Goal: Use online tool/utility: Utilize a website feature to perform a specific function

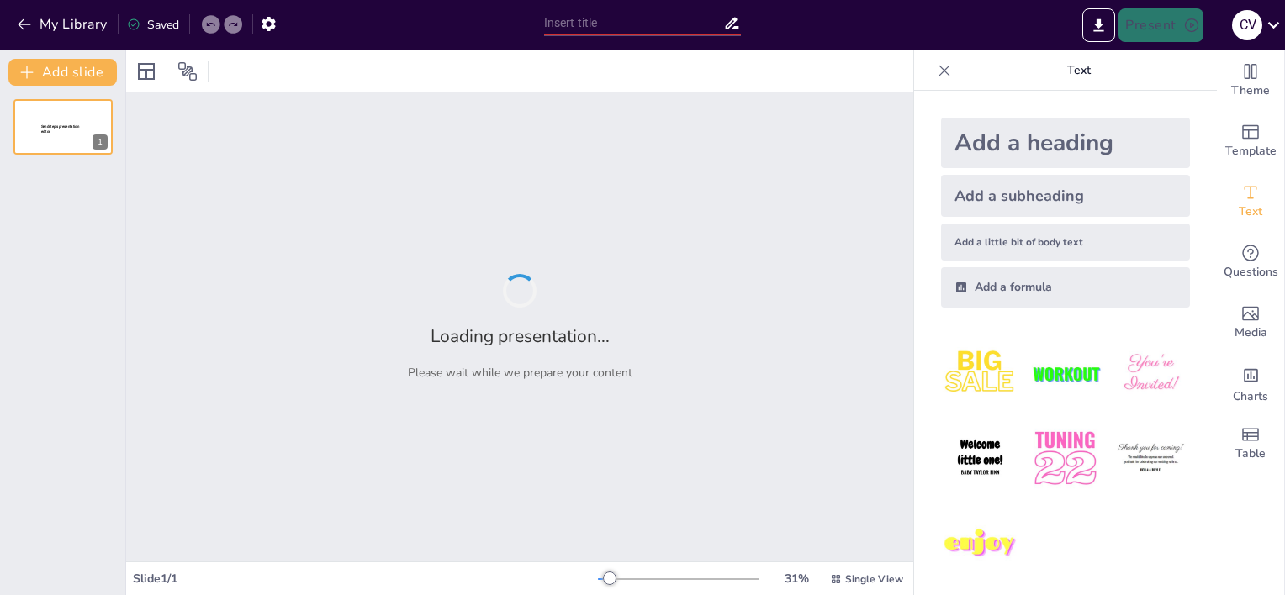
type input "New Sendsteps"
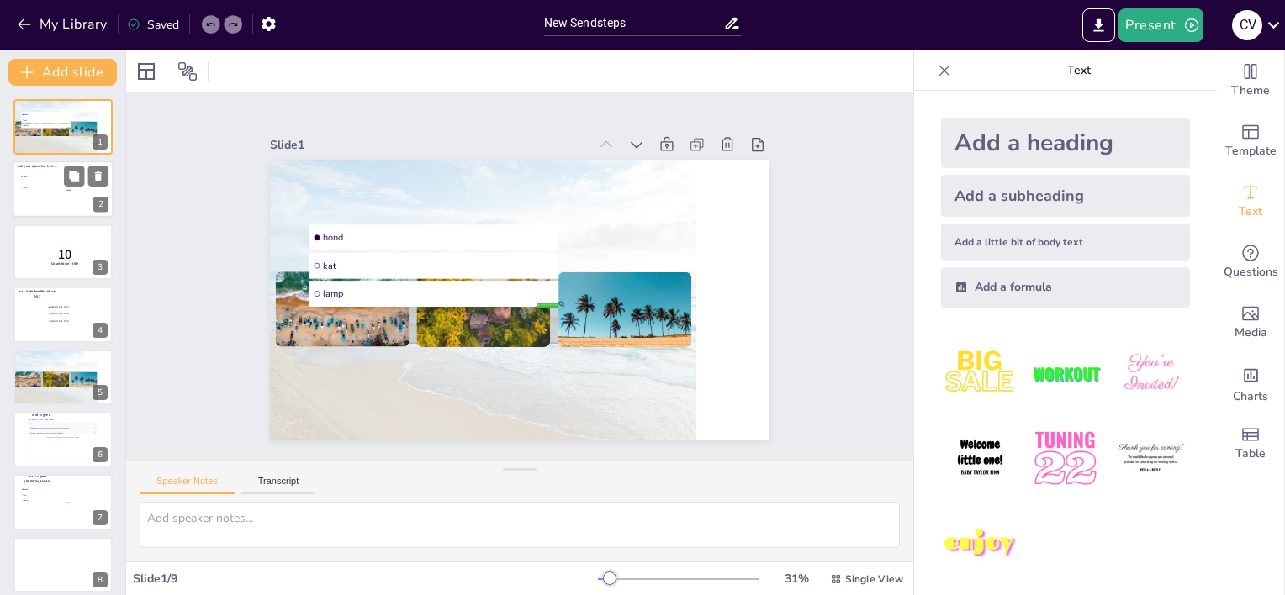
click at [45, 189] on li "lamp" at bounding box center [45, 188] width 50 height 5
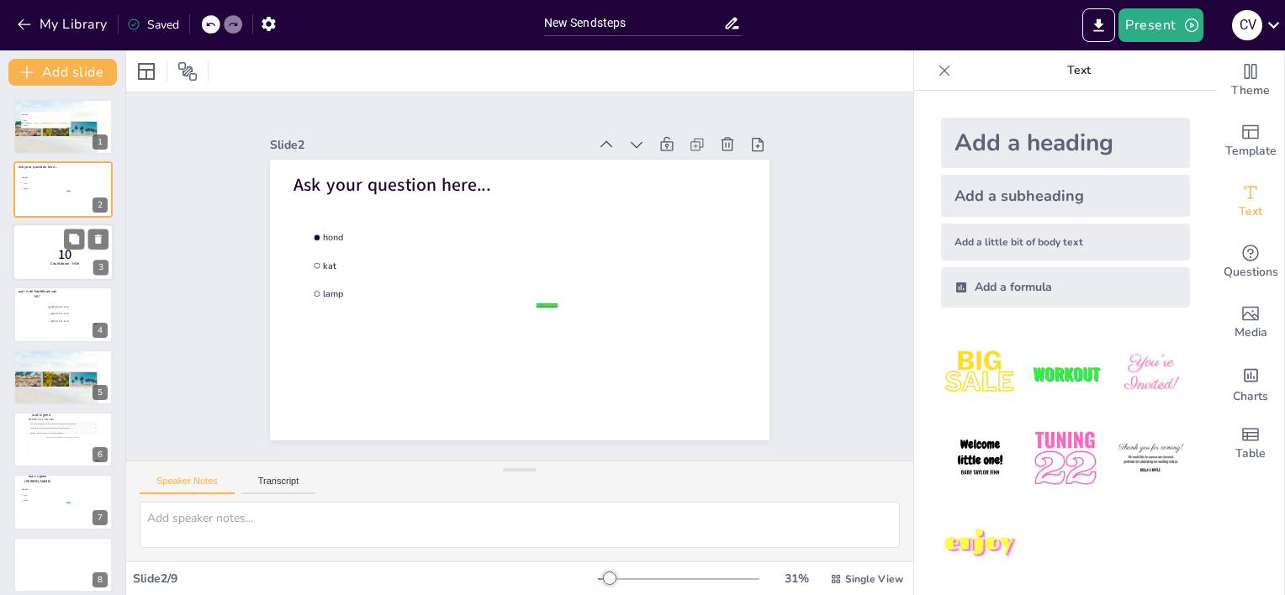
click at [48, 256] on p "10" at bounding box center [65, 254] width 45 height 18
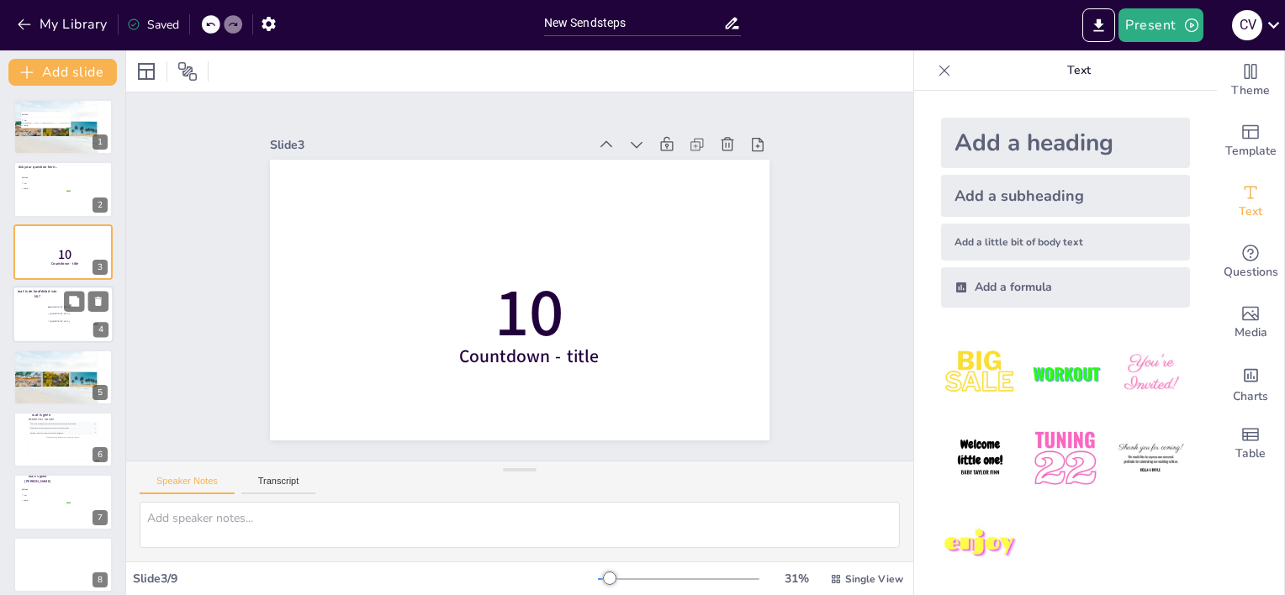
click at [48, 314] on li "[GEOGRAPHIC_DATA]" at bounding box center [72, 314] width 50 height 7
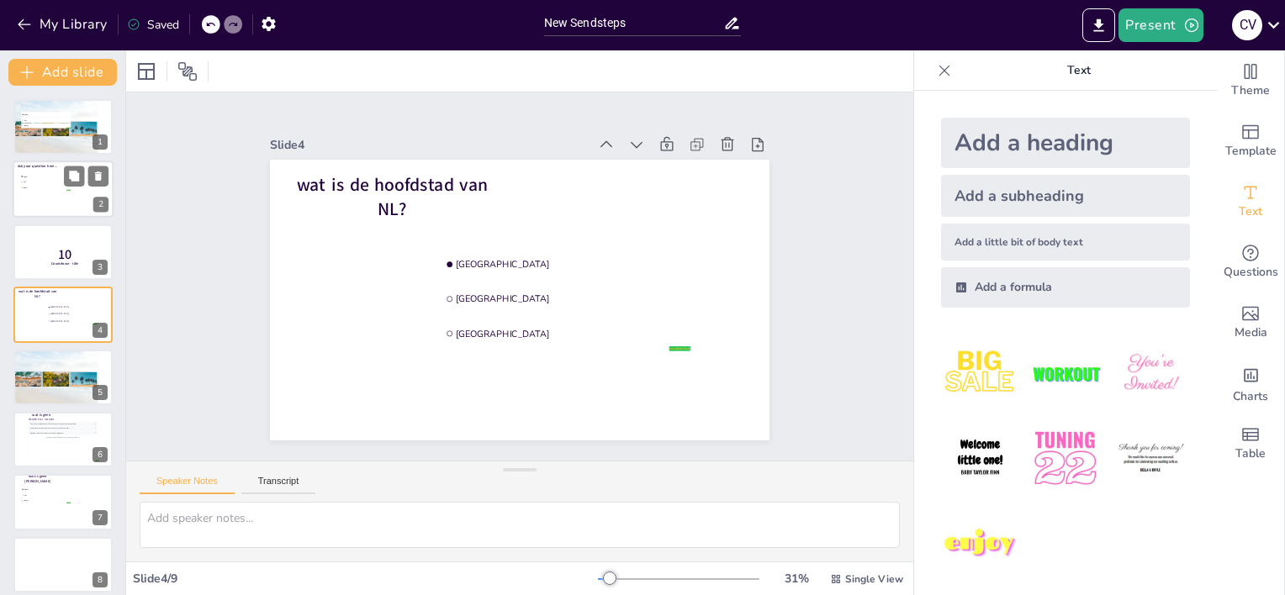
click at [47, 188] on span "lamp" at bounding box center [47, 188] width 47 height 3
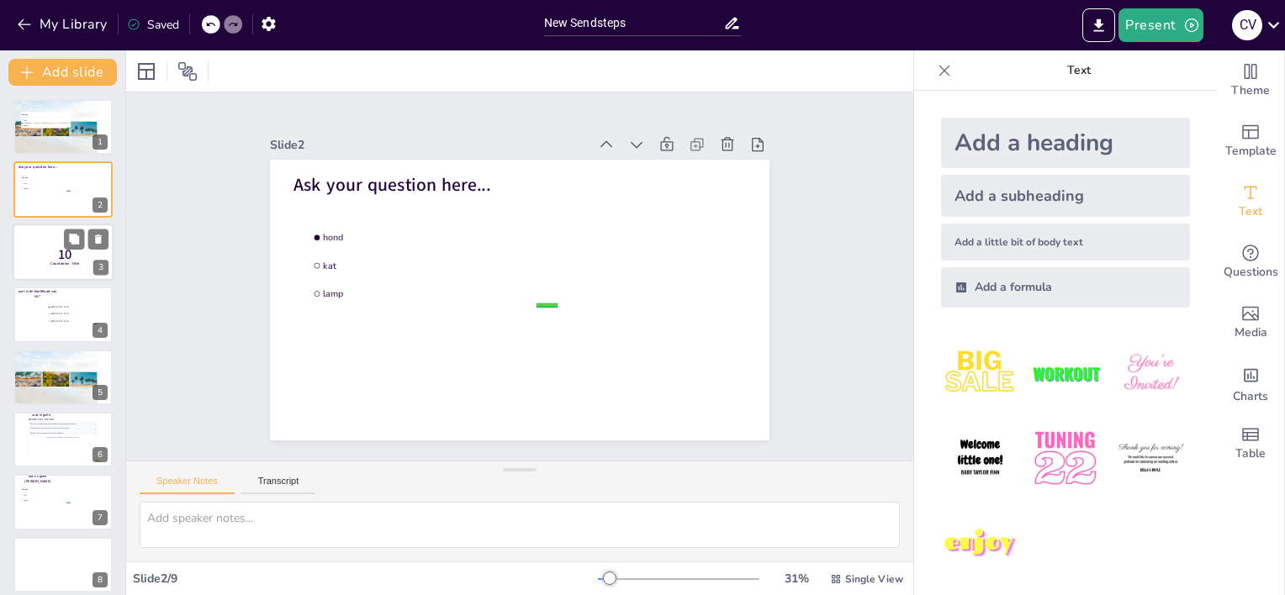
click at [58, 256] on span "10" at bounding box center [65, 254] width 14 height 18
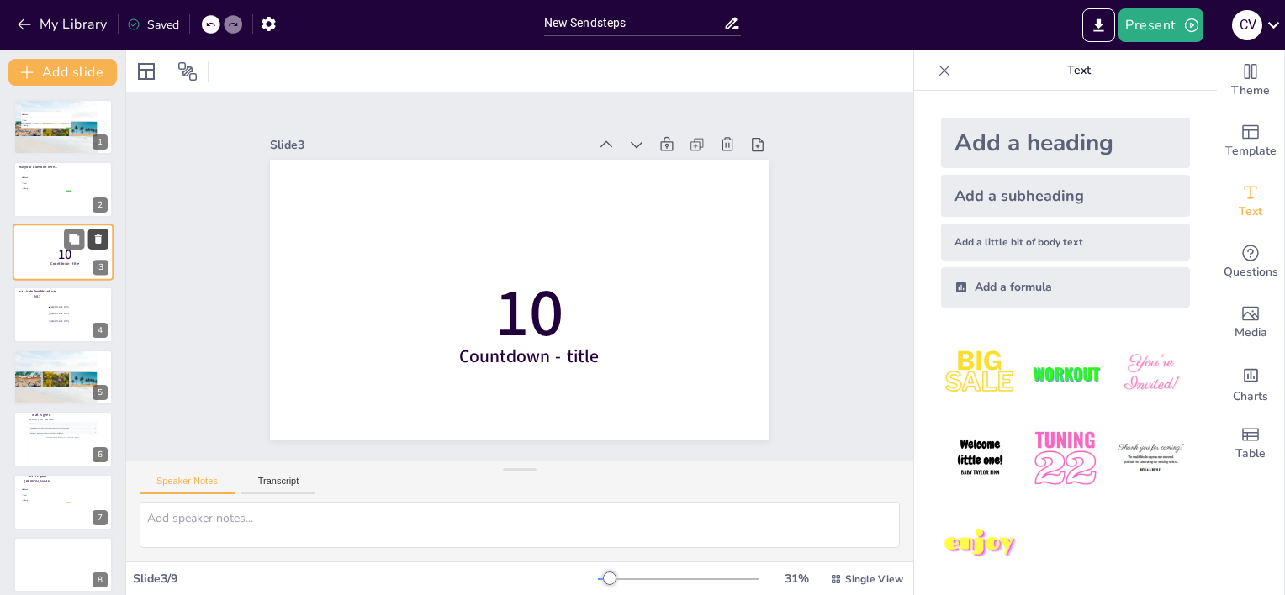
click at [100, 235] on icon at bounding box center [98, 239] width 7 height 9
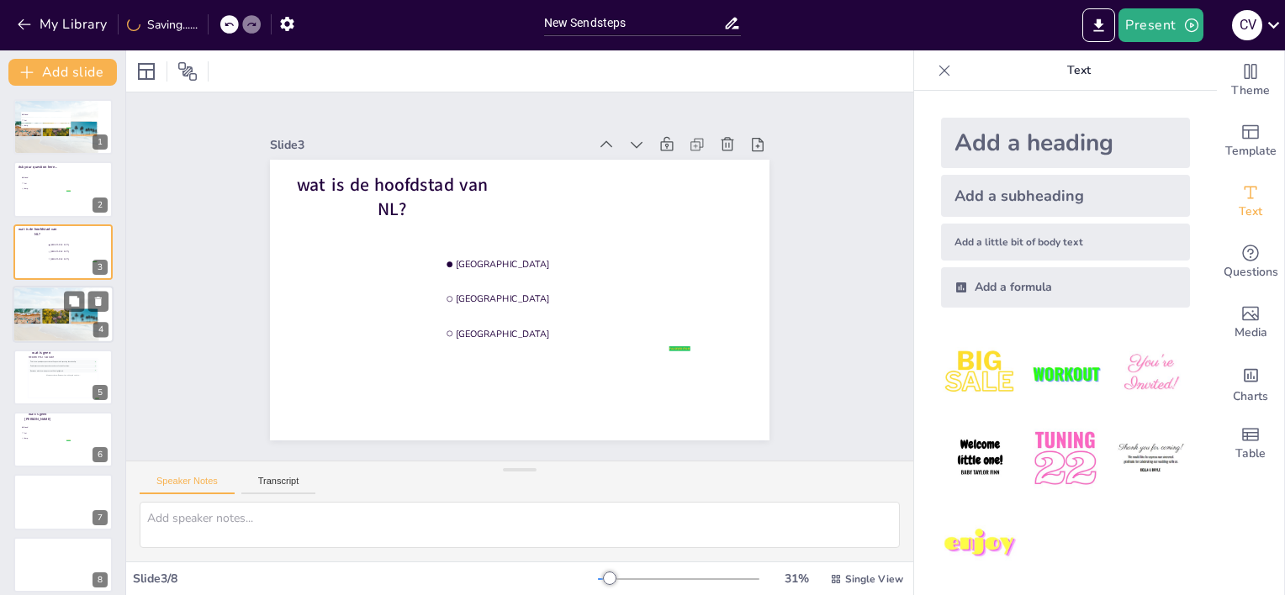
click at [65, 317] on div at bounding box center [55, 310] width 27 height 36
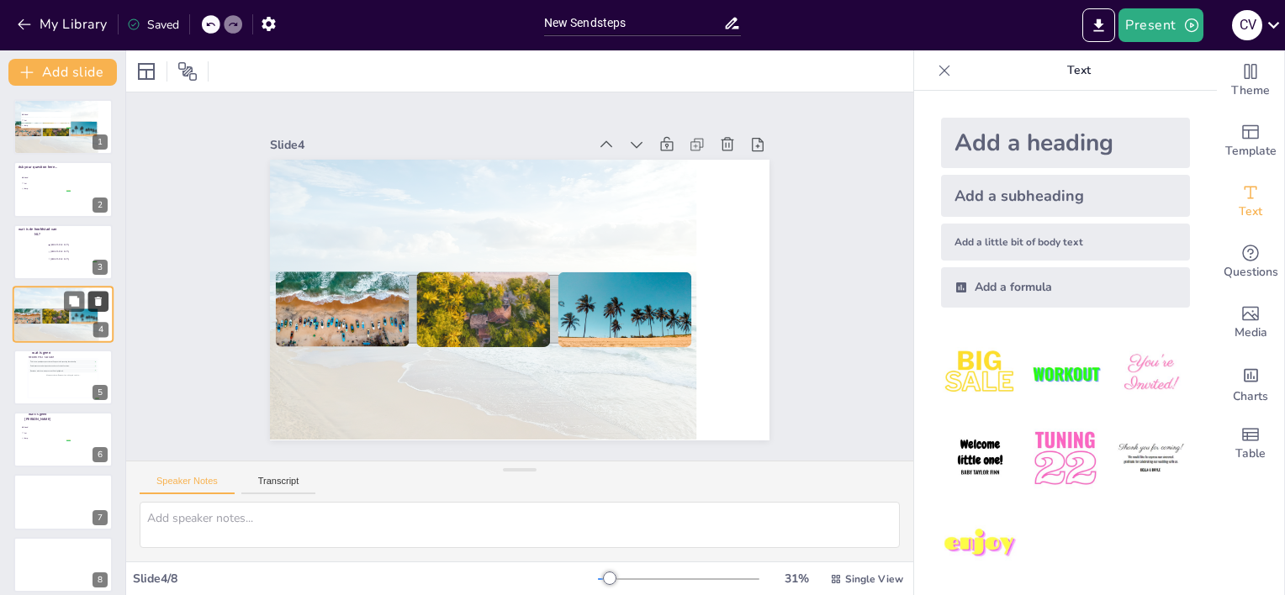
click at [98, 296] on icon at bounding box center [98, 302] width 12 height 12
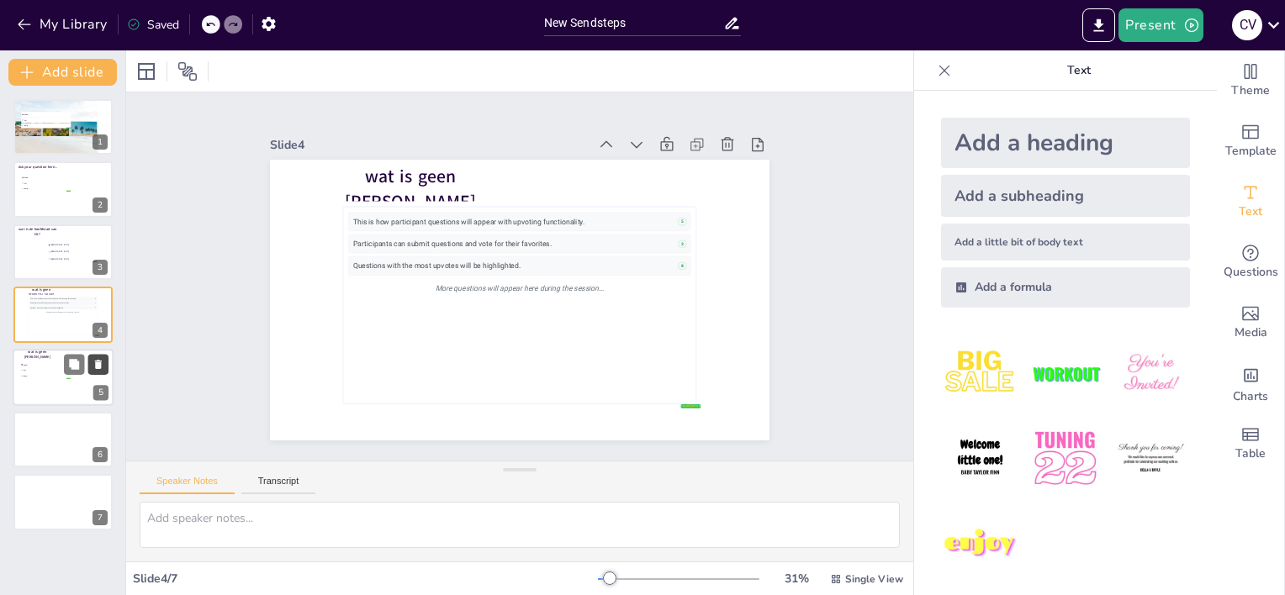
click at [97, 362] on icon at bounding box center [98, 364] width 7 height 9
click at [98, 363] on icon at bounding box center [98, 364] width 7 height 9
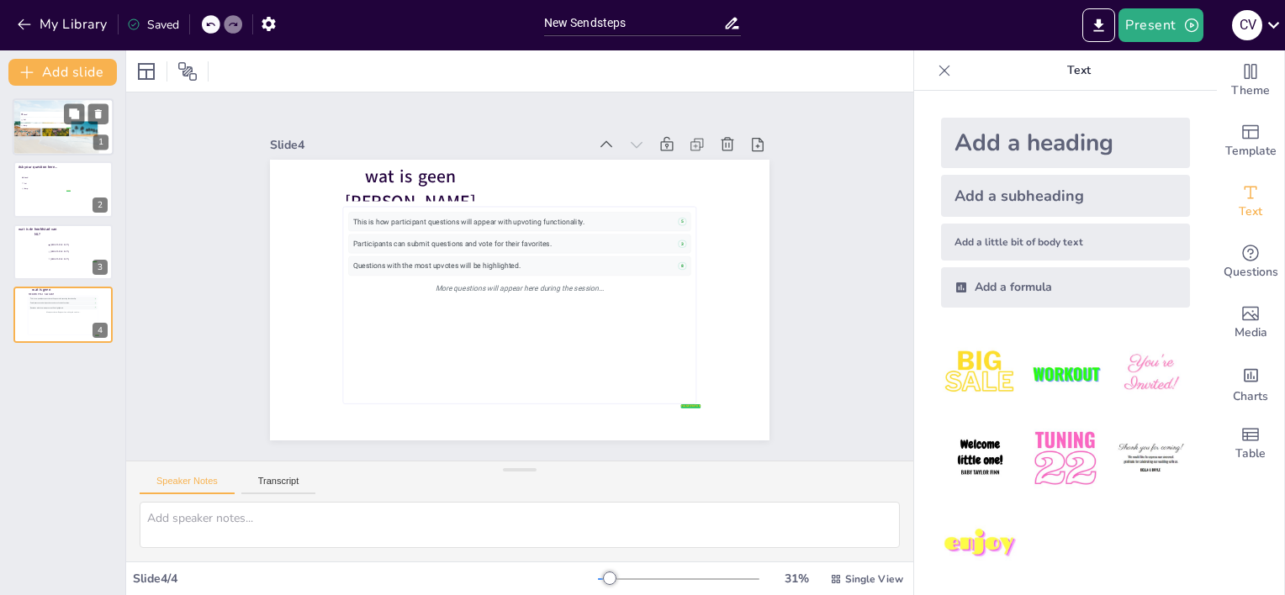
click at [60, 135] on div at bounding box center [55, 122] width 27 height 36
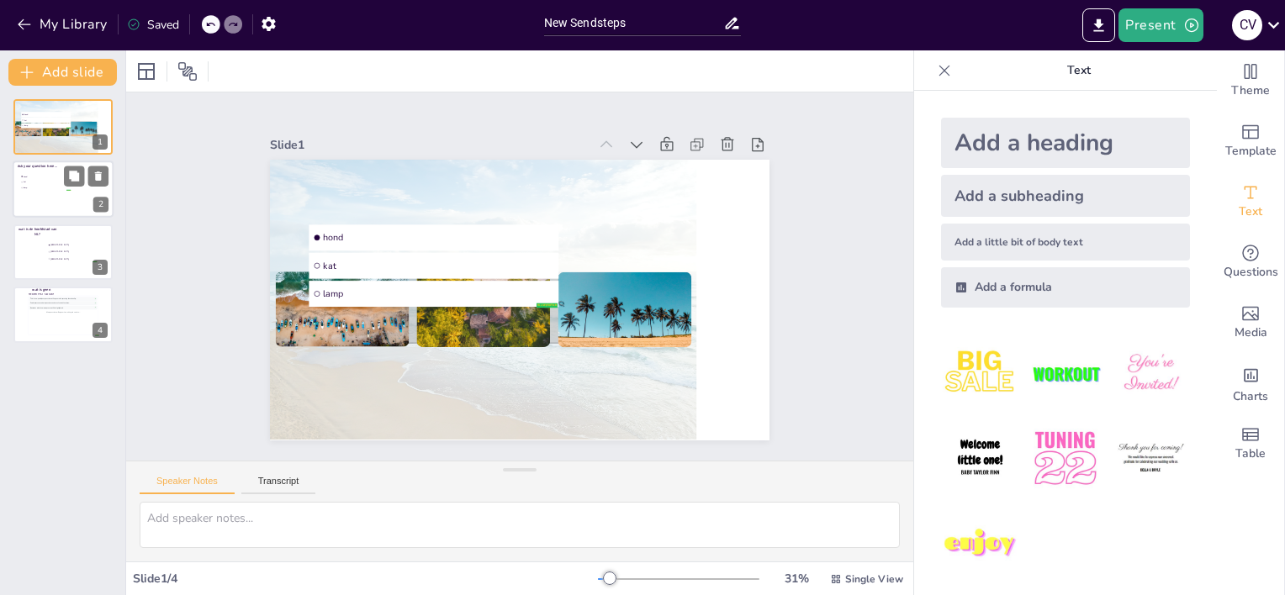
click at [44, 188] on li "lamp" at bounding box center [45, 188] width 50 height 5
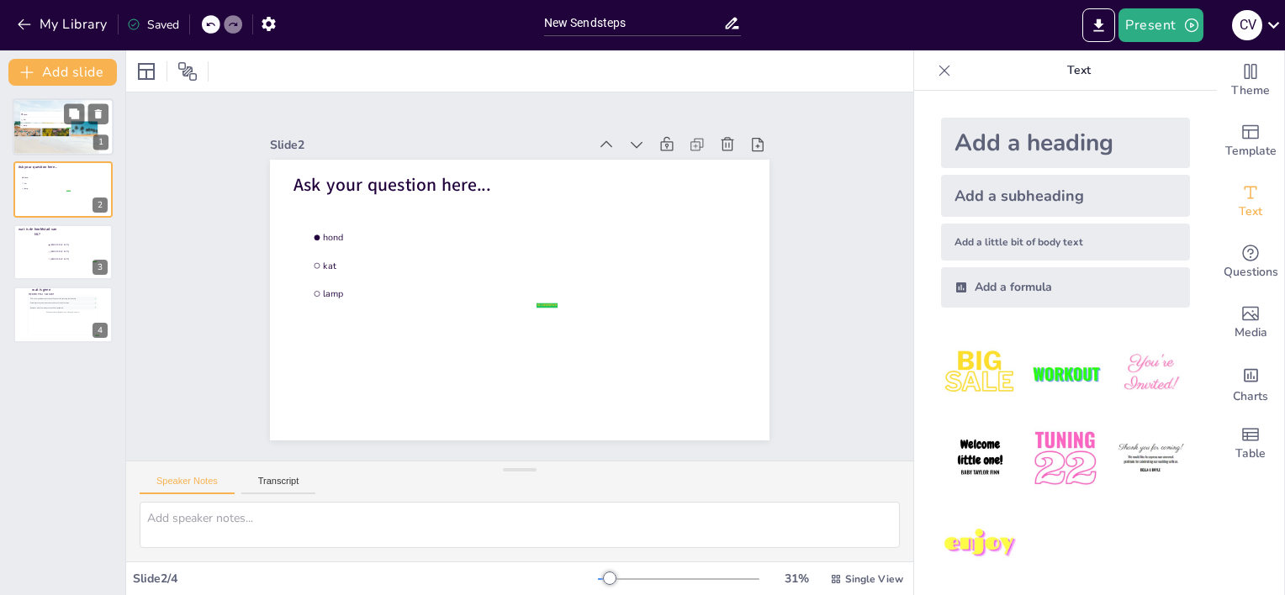
click at [61, 141] on div at bounding box center [56, 123] width 87 height 65
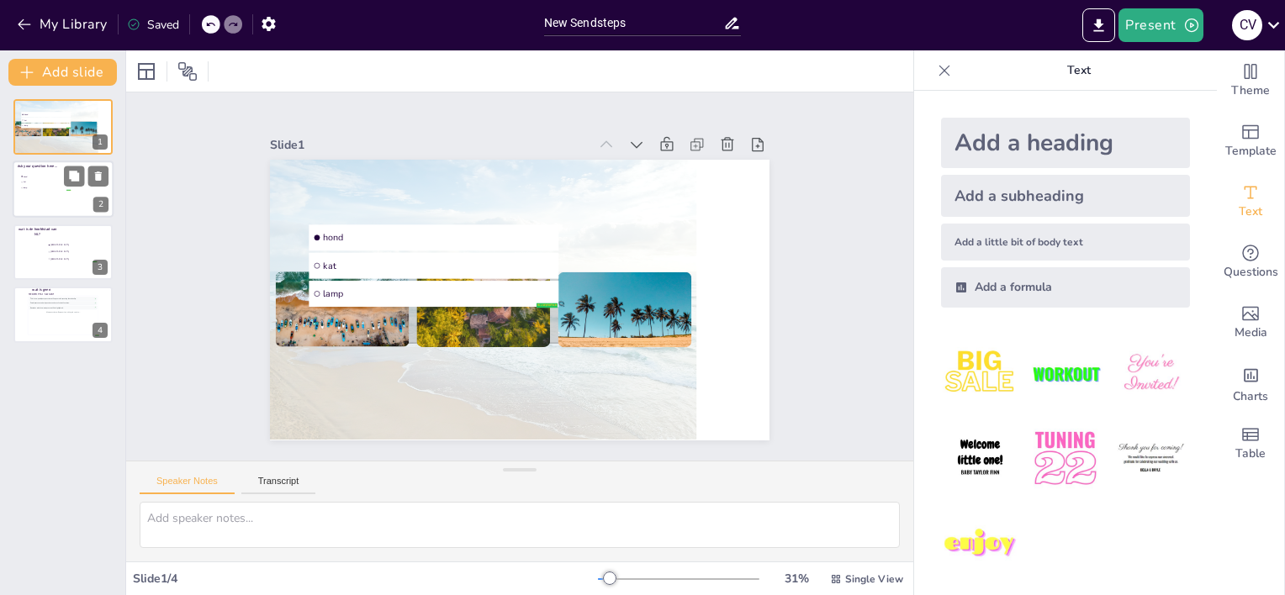
click at [50, 182] on span "kat" at bounding box center [47, 183] width 47 height 3
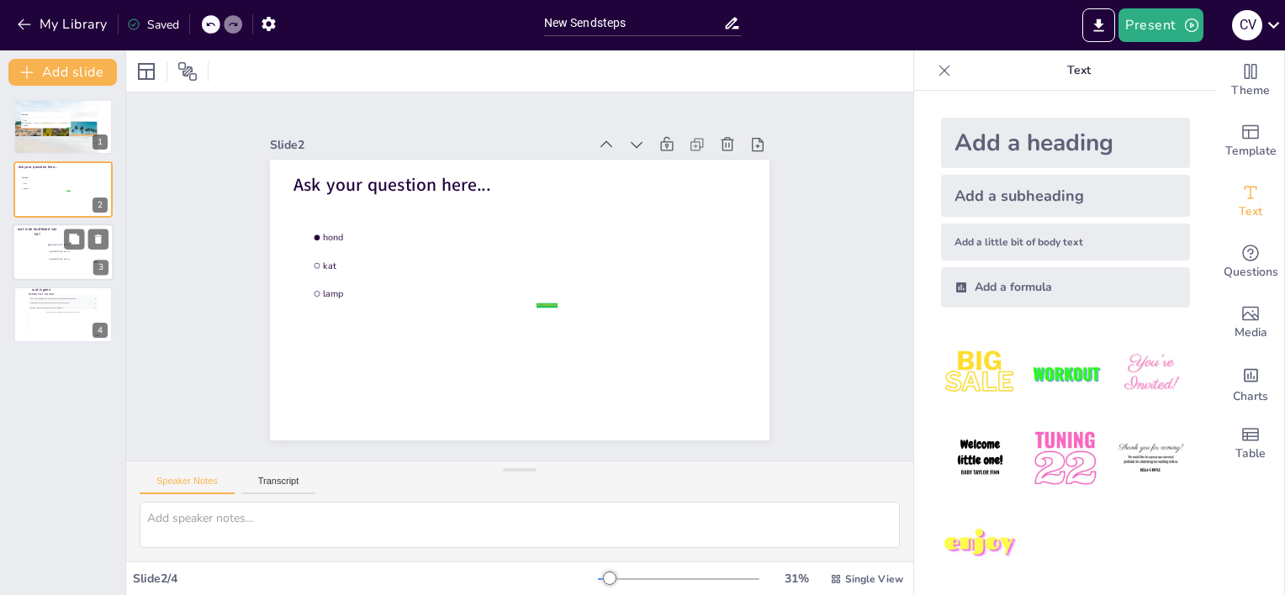
click at [33, 240] on div at bounding box center [63, 252] width 101 height 57
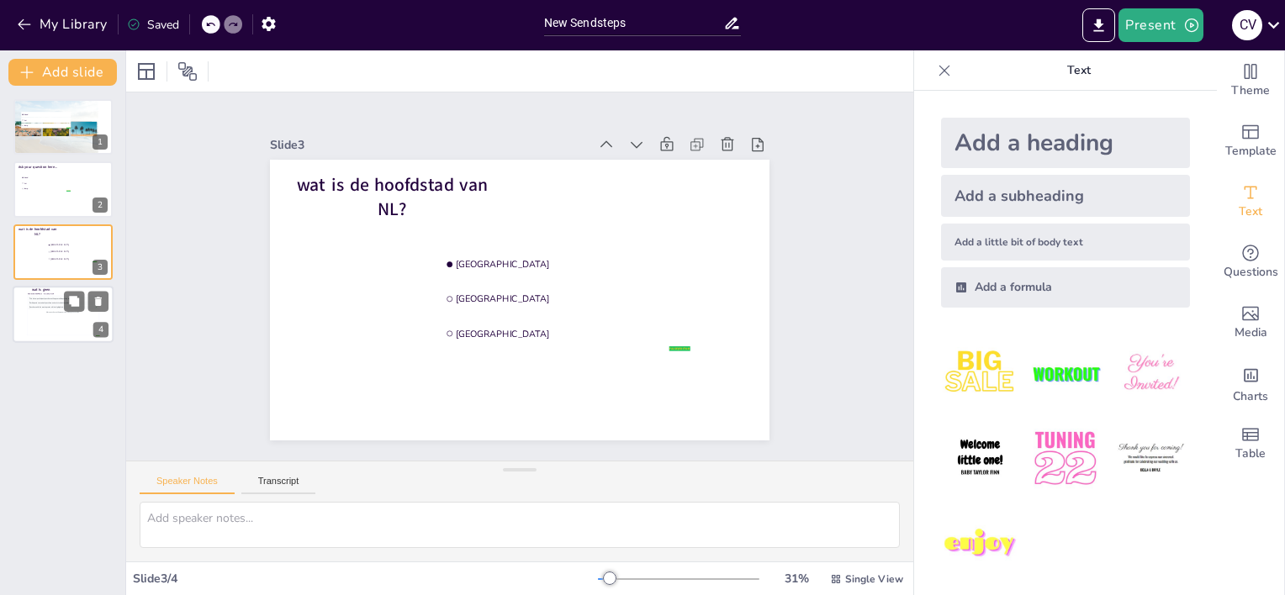
click at [41, 312] on div "More questions will appear here during the session..." at bounding box center [63, 312] width 69 height 4
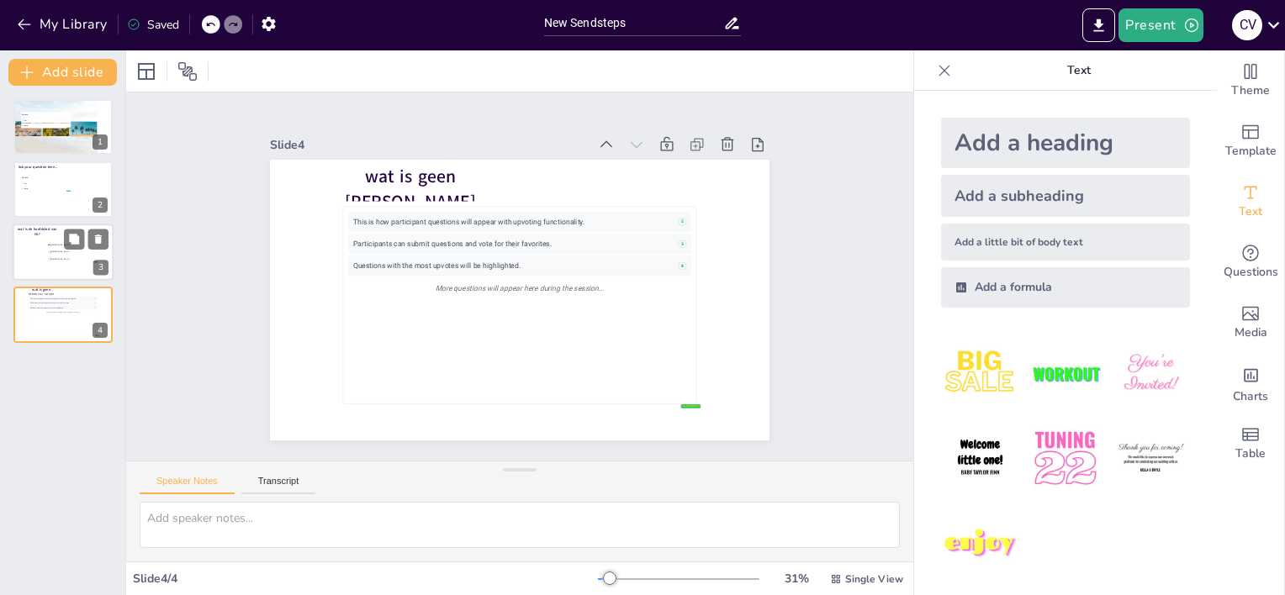
click at [36, 241] on div at bounding box center [63, 252] width 101 height 57
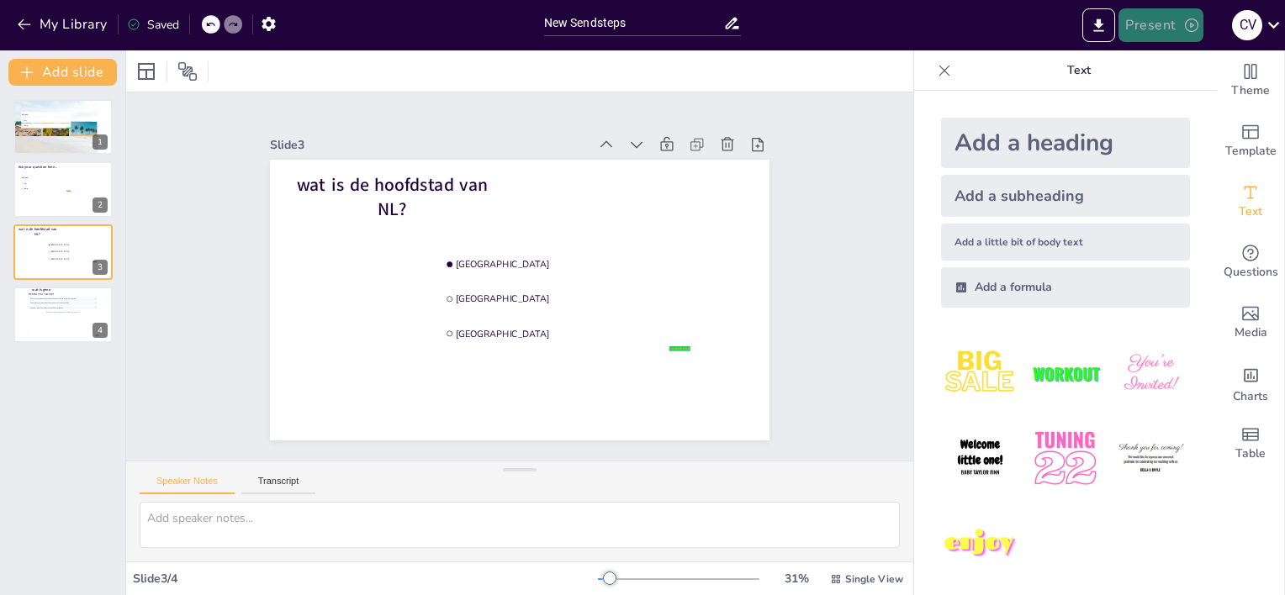
click at [1161, 27] on button "Present" at bounding box center [1160, 25] width 84 height 34
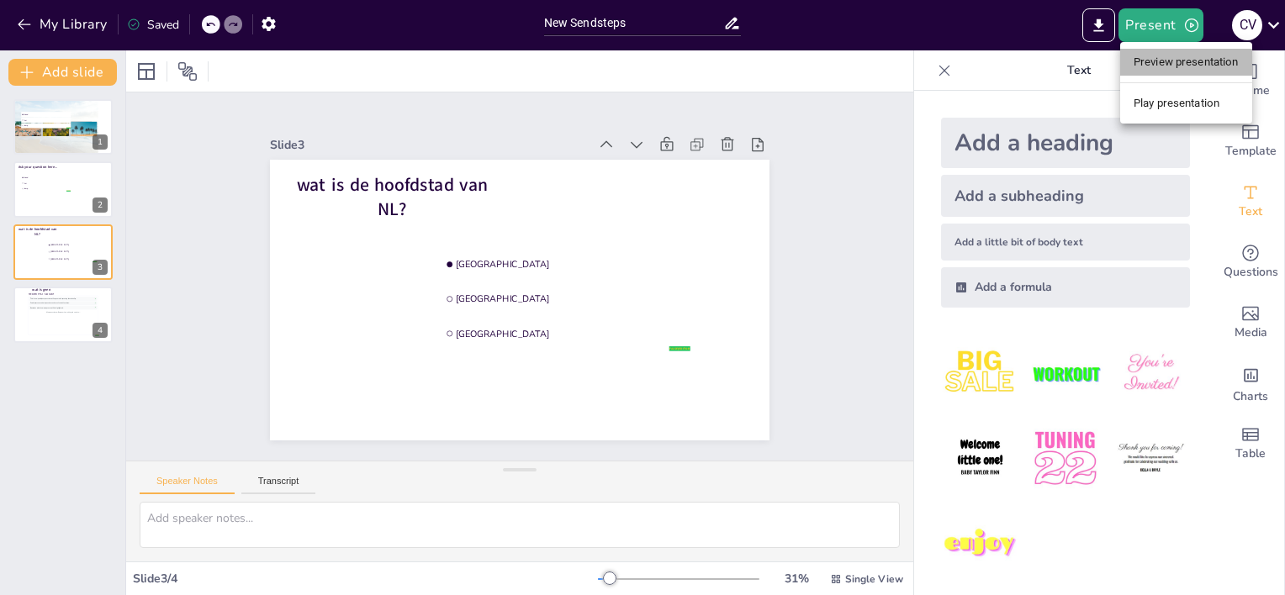
click at [1169, 62] on li "Preview presentation" at bounding box center [1186, 62] width 132 height 27
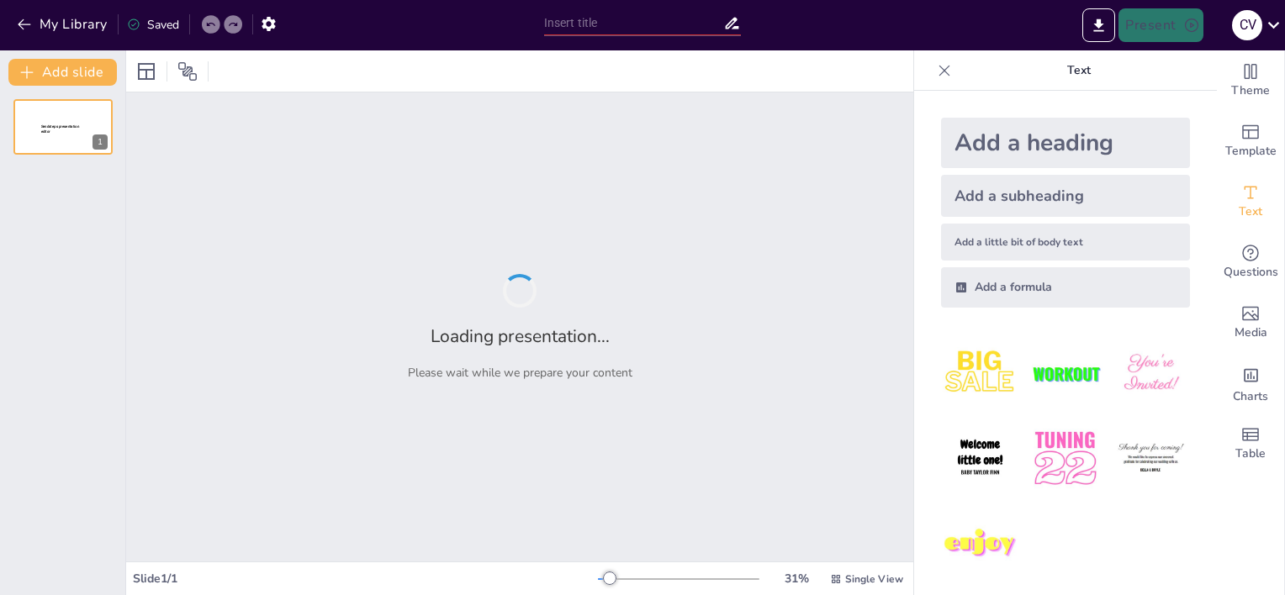
type input "New Sendsteps"
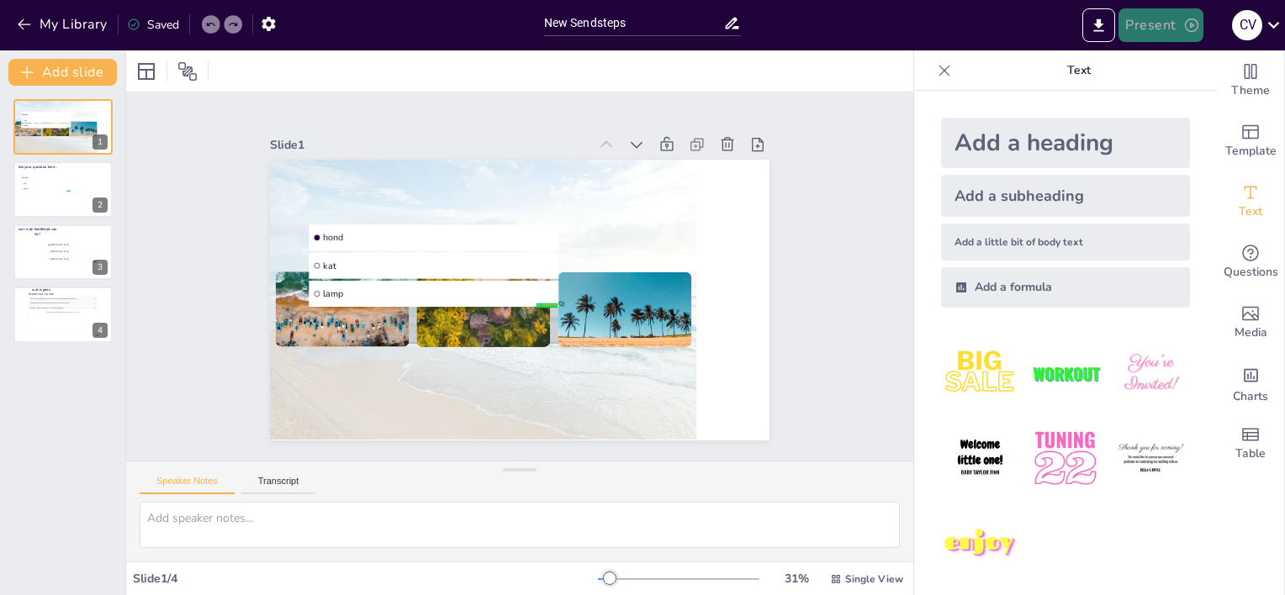
click at [1195, 22] on icon "button" at bounding box center [1191, 25] width 17 height 17
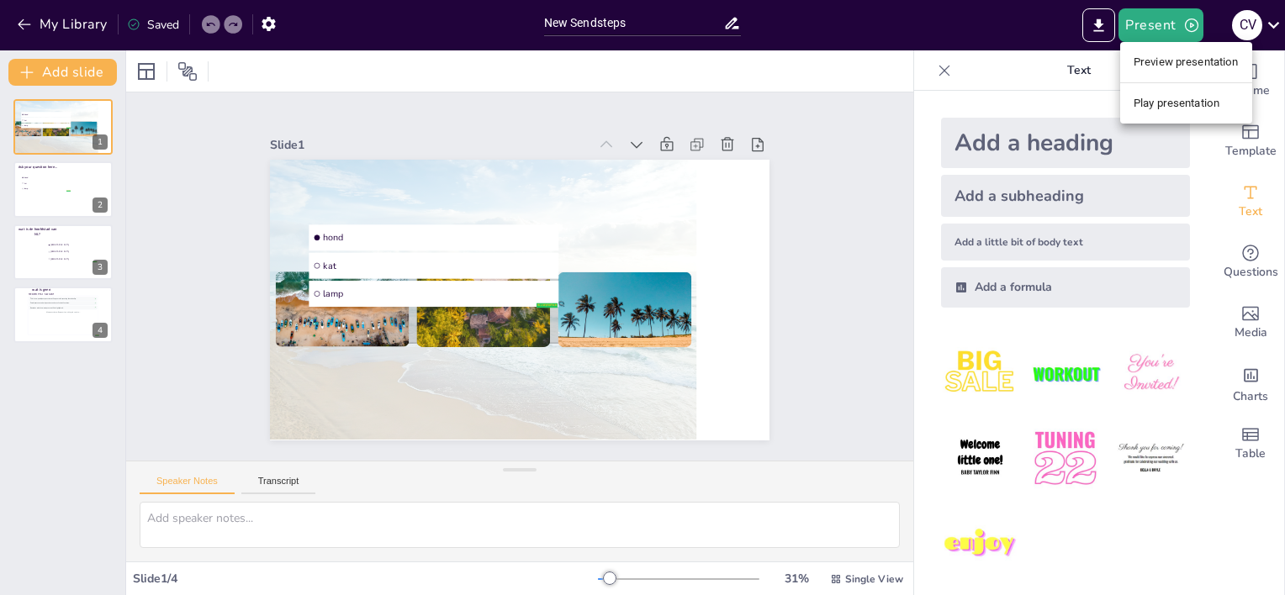
click at [1166, 102] on li "Play presentation" at bounding box center [1186, 103] width 132 height 27
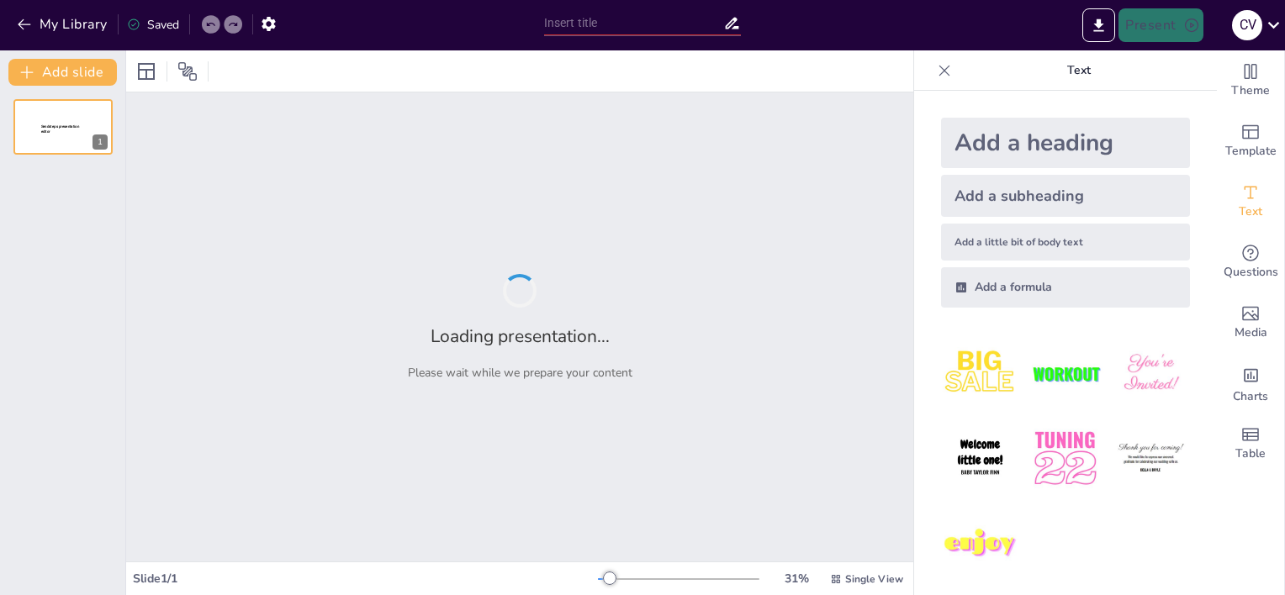
type input "New Sendsteps"
